Goal: Task Accomplishment & Management: Use online tool/utility

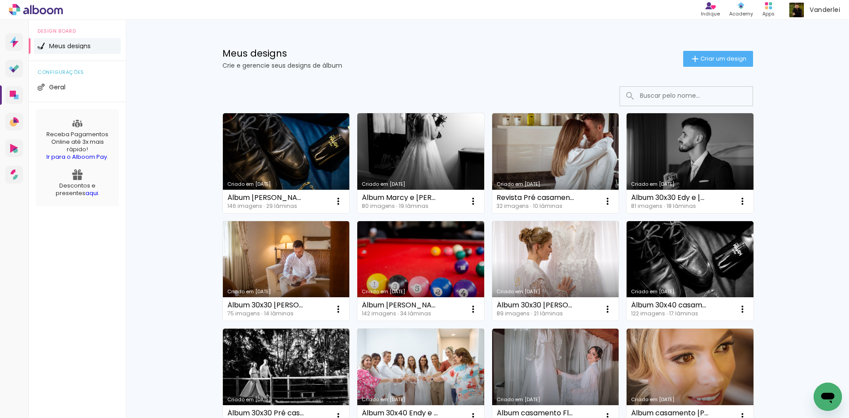
click at [410, 149] on link "Criado em [DATE]" at bounding box center [420, 163] width 127 height 100
